Goal: Register for event/course

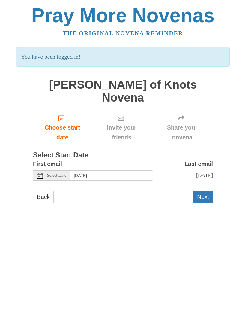
click at [53, 173] on span "Select Date" at bounding box center [56, 175] width 19 height 4
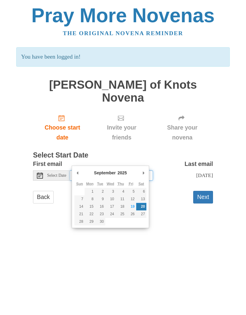
type input "[DATE]"
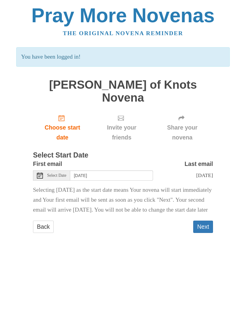
click at [205, 221] on button "Next" at bounding box center [203, 226] width 20 height 12
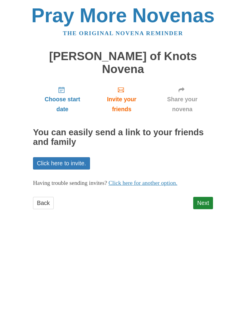
click at [206, 197] on link "Next" at bounding box center [203, 203] width 20 height 12
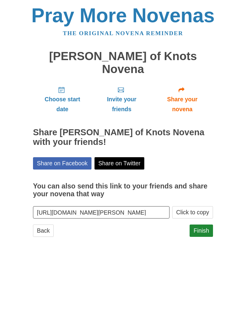
click at [46, 224] on link "Back" at bounding box center [43, 230] width 21 height 12
